Goal: Information Seeking & Learning: Check status

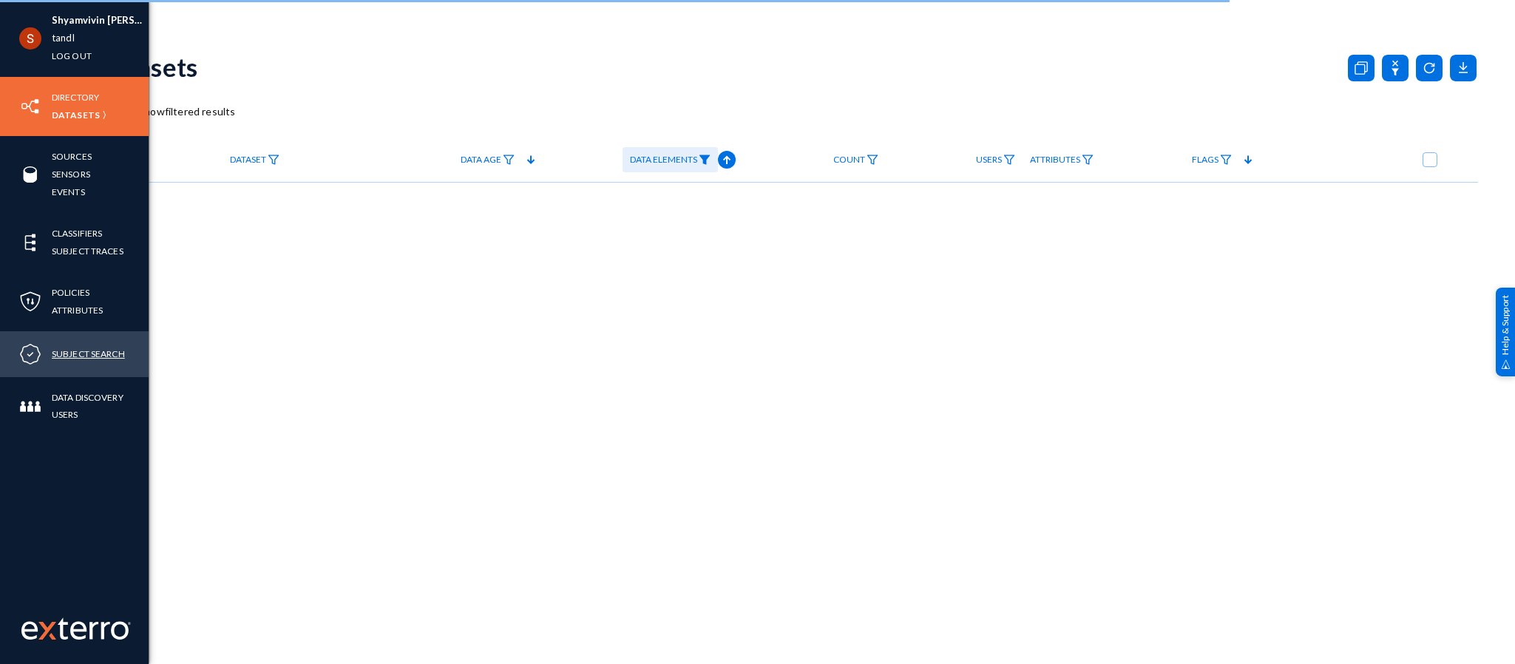
click at [78, 345] on link "Subject Search" at bounding box center [88, 353] width 73 height 17
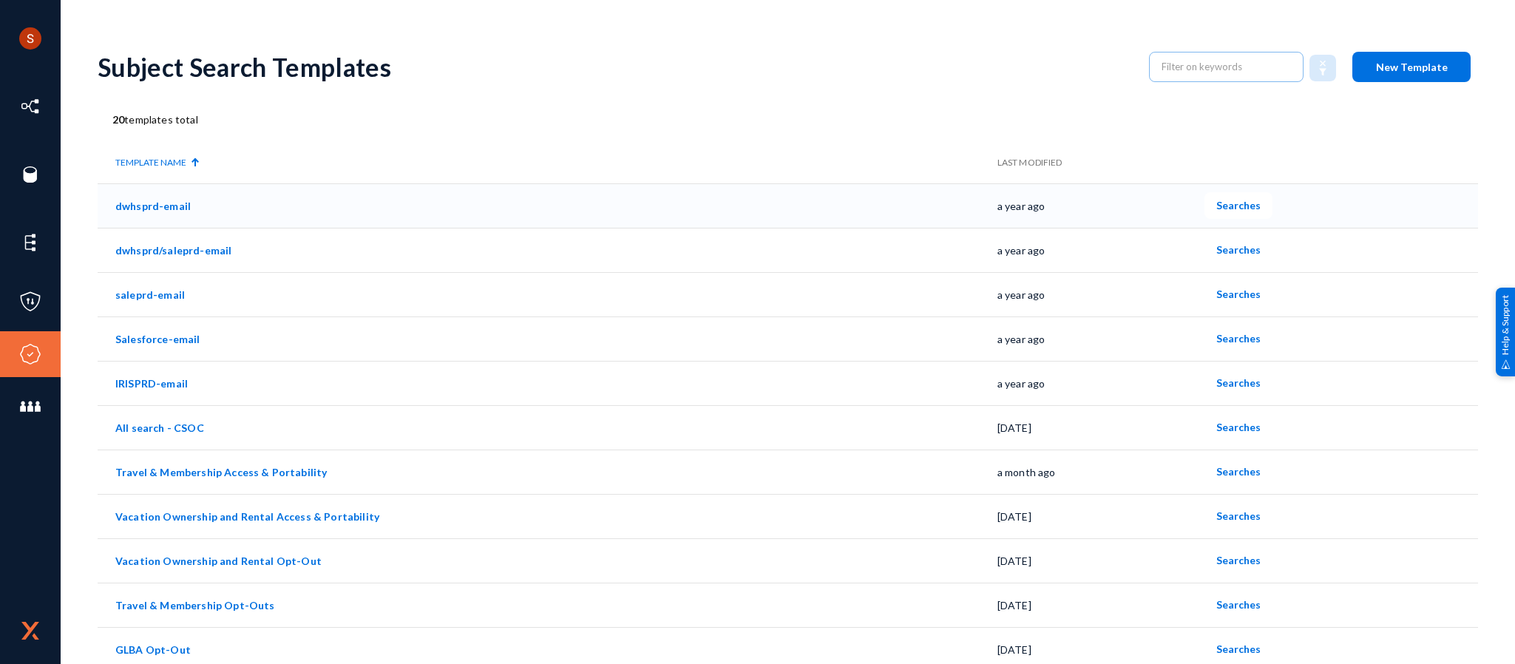
scroll to position [407, 0]
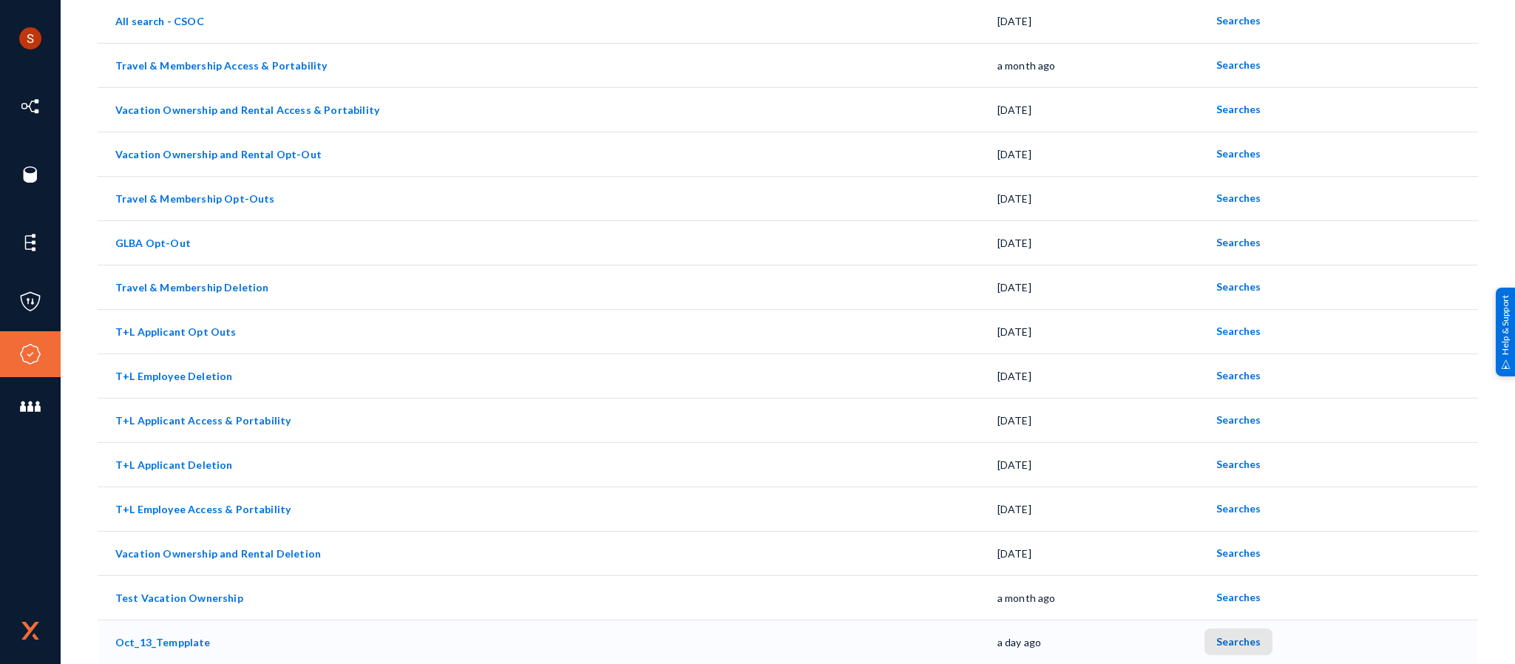
click at [1238, 628] on button "Searches" at bounding box center [1238, 641] width 68 height 27
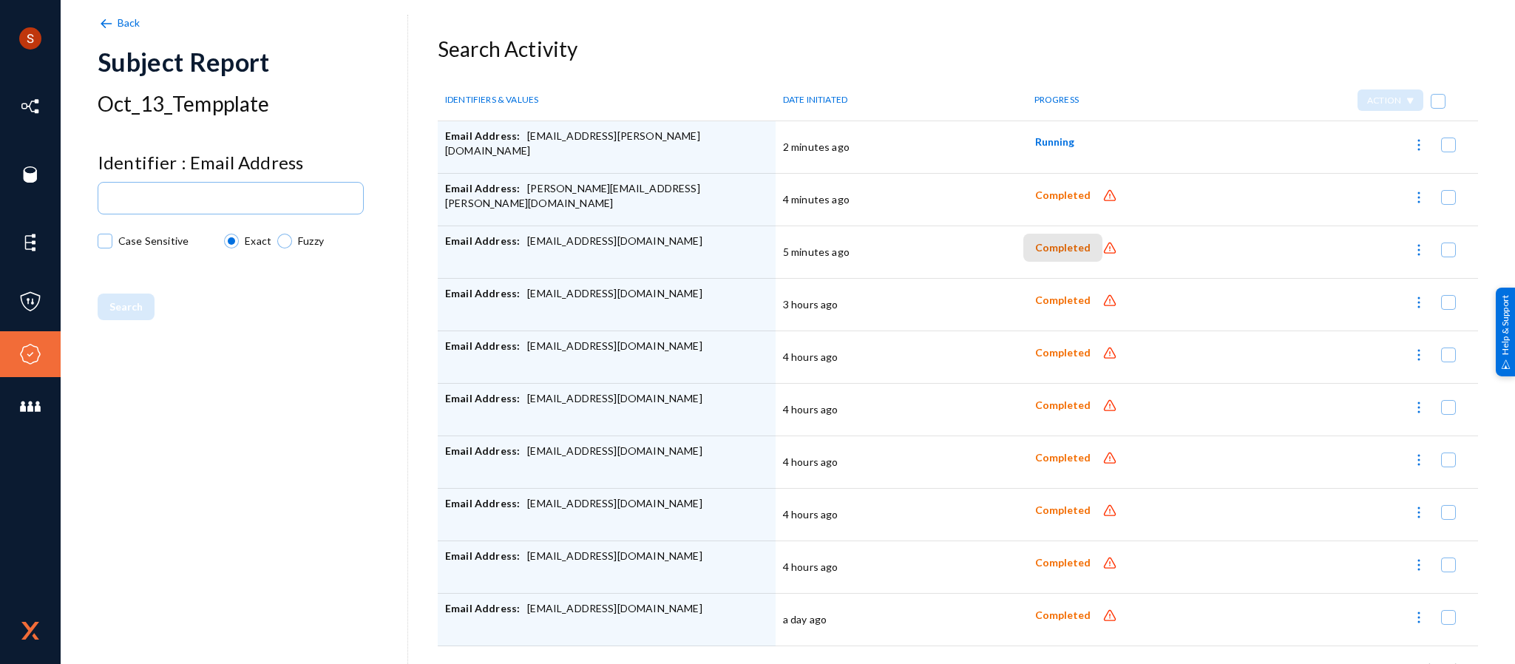
click at [1058, 251] on span "Completed" at bounding box center [1062, 248] width 55 height 13
click at [1067, 298] on span "Completed" at bounding box center [1062, 300] width 55 height 13
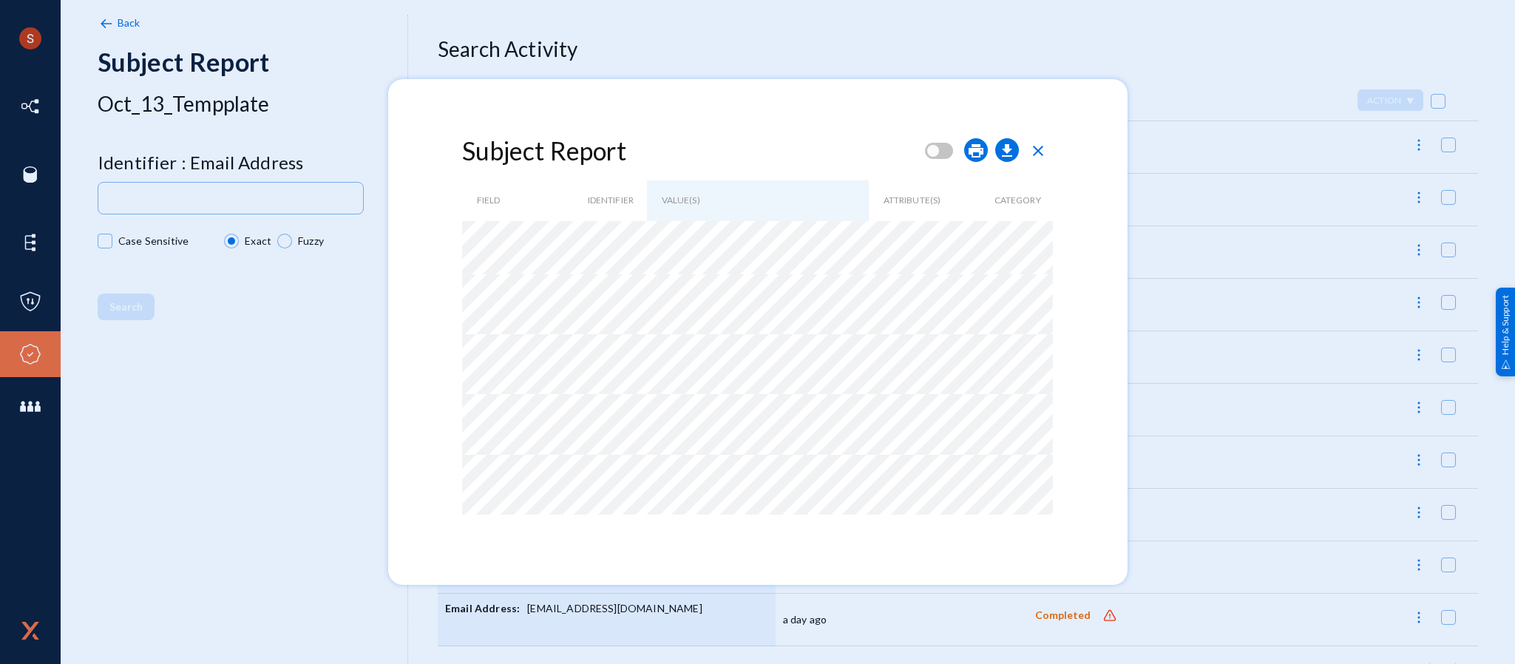
click at [1040, 153] on span "close" at bounding box center [1038, 151] width 18 height 18
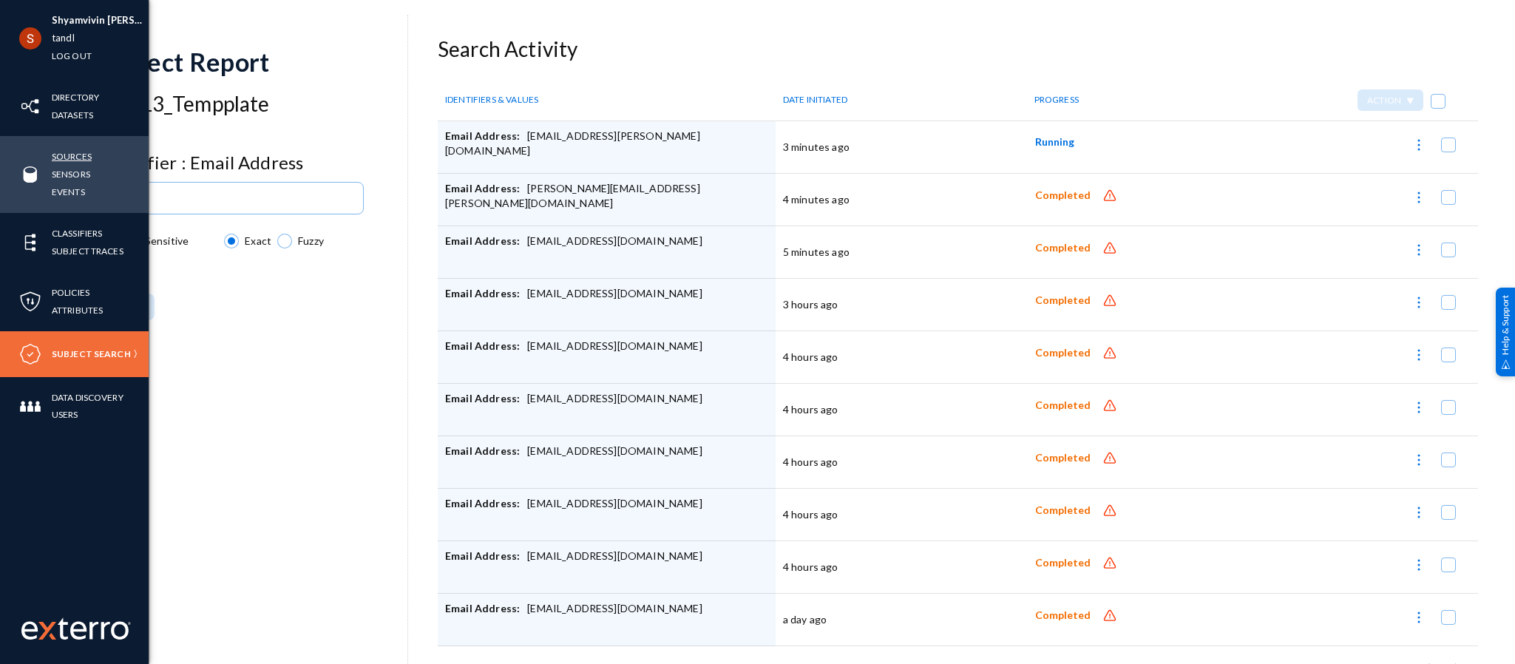
click at [63, 157] on link "Sources" at bounding box center [72, 156] width 40 height 17
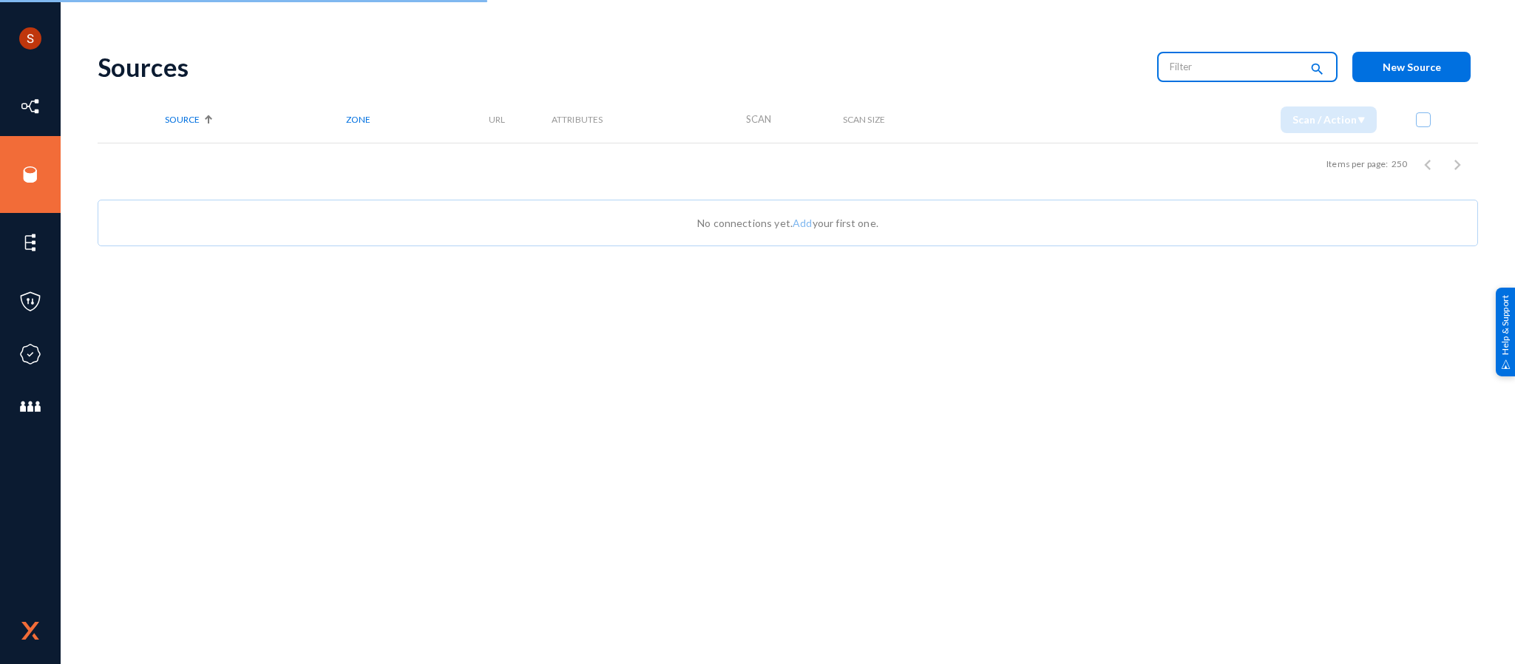
click at [1204, 65] on input "text" at bounding box center [1235, 66] width 130 height 22
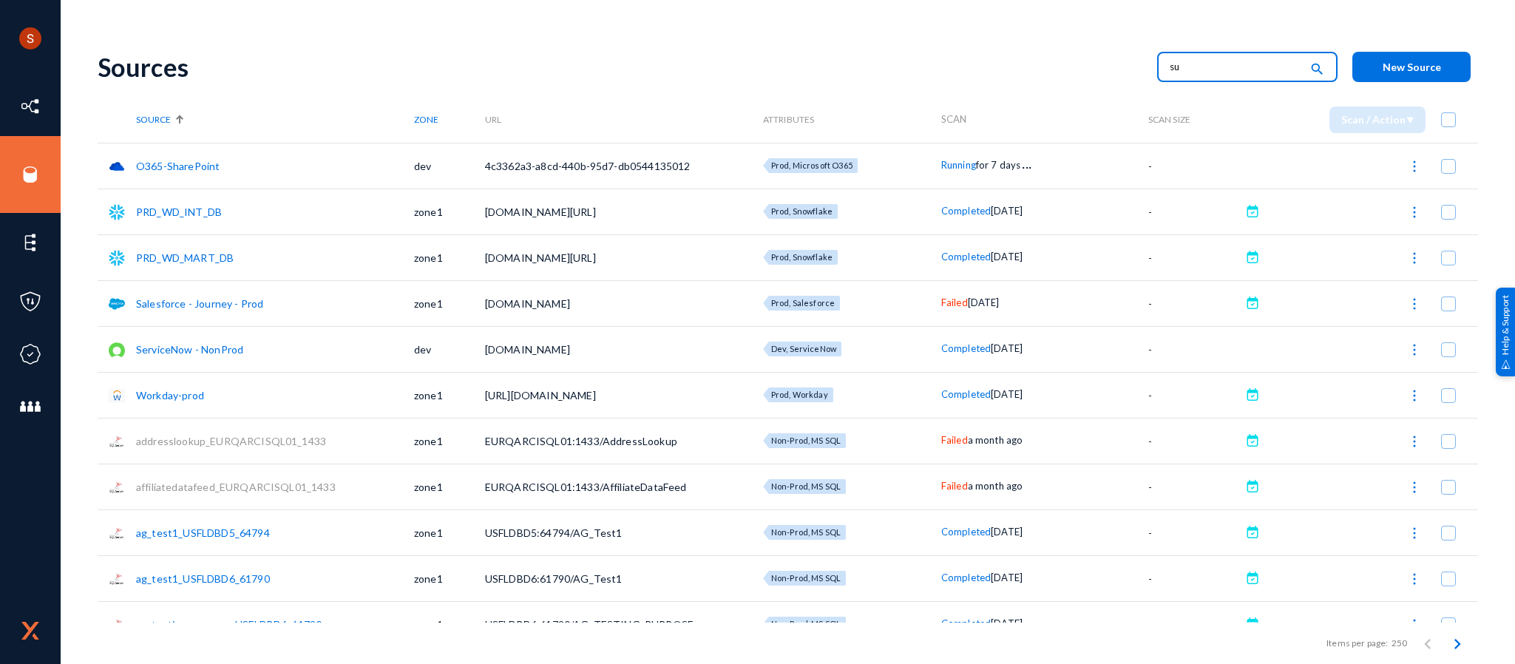
type input "s"
type input "a"
type input "running"
